Goal: Task Accomplishment & Management: Complete application form

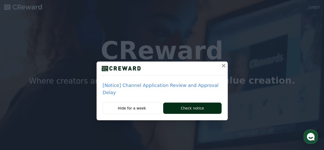
click at [179, 102] on button "Check notice" at bounding box center [192, 107] width 58 height 11
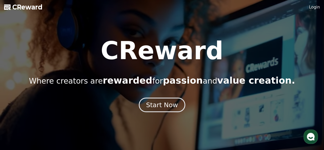
click at [165, 105] on div "Start Now" at bounding box center [162, 104] width 32 height 9
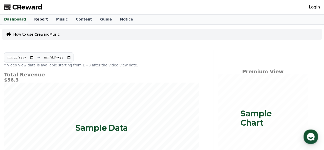
click at [37, 22] on link "Report" at bounding box center [41, 20] width 22 height 10
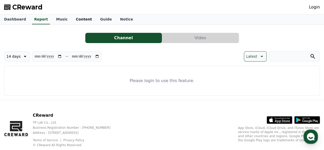
click at [72, 18] on link "Content" at bounding box center [84, 20] width 24 height 10
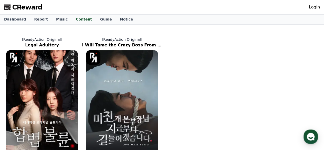
click at [315, 7] on link "Login" at bounding box center [314, 7] width 11 height 6
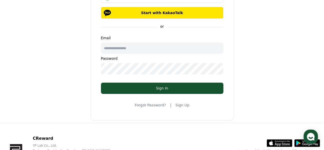
scroll to position [55, 0]
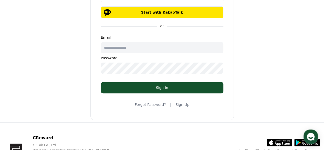
click at [179, 104] on link "Sign Up" at bounding box center [182, 104] width 14 height 5
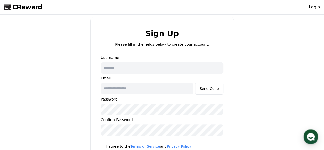
click at [147, 68] on input "text" at bounding box center [162, 67] width 122 height 11
type input "*********"
click at [132, 88] on input "text" at bounding box center [147, 88] width 92 height 11
type input "**********"
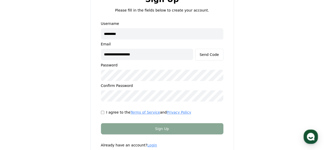
scroll to position [36, 0]
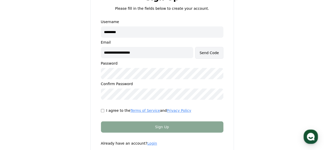
click at [215, 52] on div "Send Code" at bounding box center [208, 52] width 19 height 5
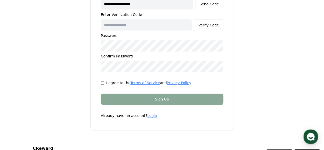
scroll to position [85, 0]
click at [140, 24] on input "text" at bounding box center [146, 24] width 91 height 11
type input "******"
click at [206, 28] on button "Verify Code" at bounding box center [208, 25] width 29 height 12
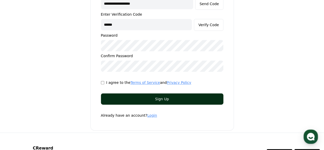
click at [172, 99] on div "Sign Up" at bounding box center [162, 98] width 102 height 5
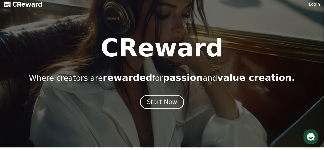
scroll to position [4, 0]
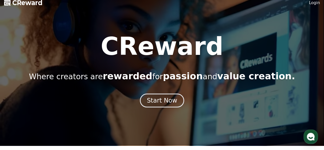
click at [315, 2] on link "Login" at bounding box center [314, 3] width 11 height 6
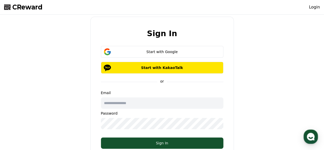
type input "**********"
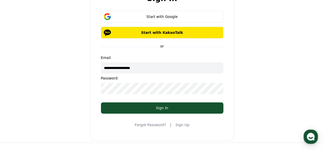
scroll to position [37, 0]
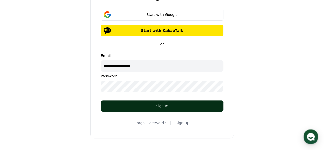
click at [163, 105] on div "Sign In" at bounding box center [162, 105] width 102 height 5
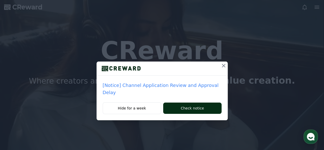
click at [186, 102] on button "Check notice" at bounding box center [192, 107] width 58 height 11
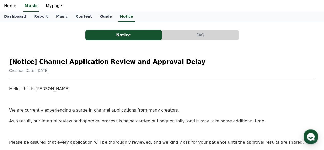
scroll to position [14, 0]
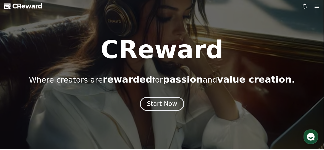
scroll to position [1, 0]
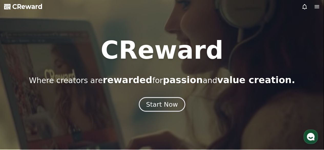
click at [158, 102] on div "Start Now" at bounding box center [162, 104] width 32 height 9
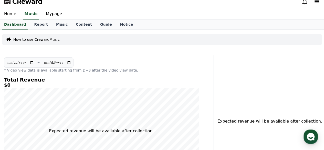
scroll to position [3, 0]
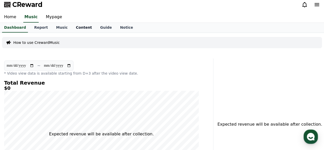
click at [76, 27] on link "Content" at bounding box center [84, 28] width 24 height 10
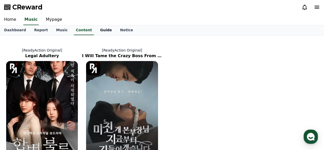
click at [98, 27] on link "Guide" at bounding box center [106, 30] width 20 height 10
